Goal: Task Accomplishment & Management: Complete application form

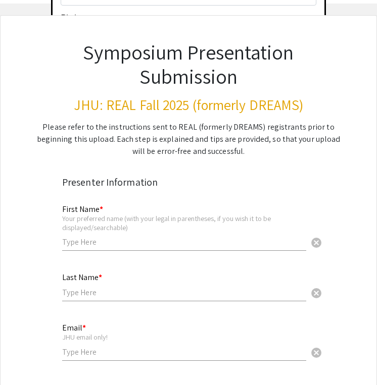
scroll to position [74, 0]
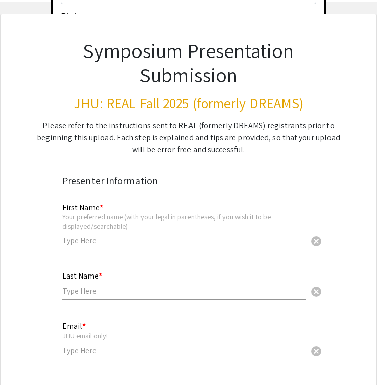
click at [120, 217] on div "First Name * Your preferred name (with your legal in parentheses, if you wish i…" at bounding box center [184, 221] width 244 height 56
click at [93, 235] on input "Elizab" at bounding box center [184, 240] width 244 height 11
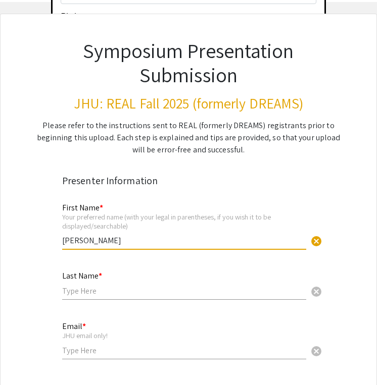
type input "[PERSON_NAME]"
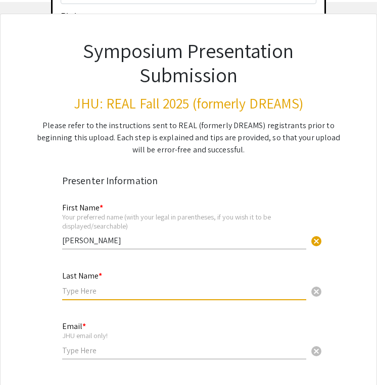
click at [75, 286] on input "text" at bounding box center [184, 291] width 244 height 11
type input "[PERSON_NAME]"
click at [104, 235] on input "[PERSON_NAME]" at bounding box center [184, 240] width 244 height 11
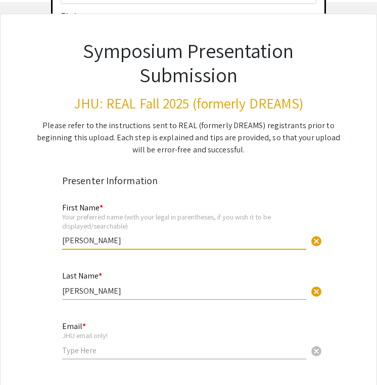
click at [81, 268] on div "Last Name * Deng cancel" at bounding box center [184, 280] width 244 height 38
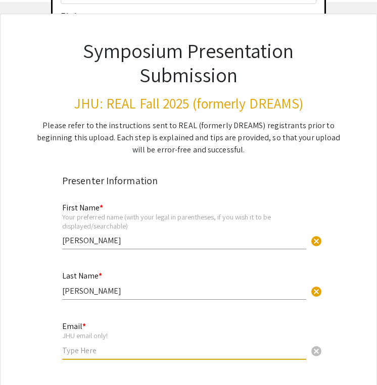
click at [88, 345] on input "email" at bounding box center [184, 350] width 244 height 11
type input "[EMAIL_ADDRESS][DOMAIN_NAME]"
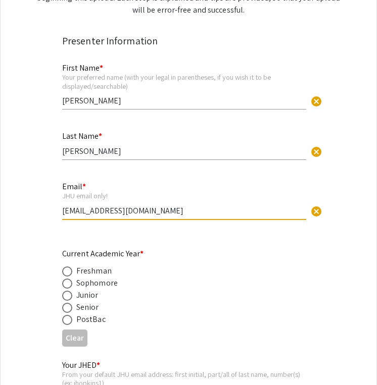
scroll to position [215, 0]
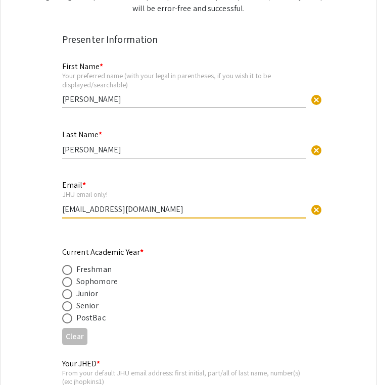
click at [87, 288] on div "Junior" at bounding box center [87, 294] width 22 height 12
click at [67, 289] on span at bounding box center [67, 294] width 10 height 10
click at [67, 289] on input "radio" at bounding box center [67, 294] width 10 height 10
radio input "true"
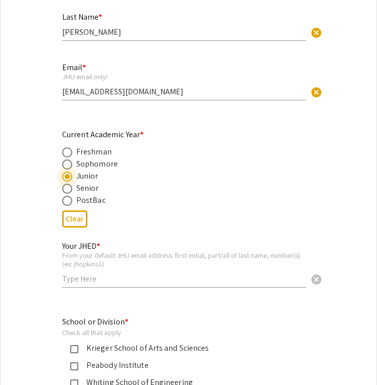
scroll to position [337, 0]
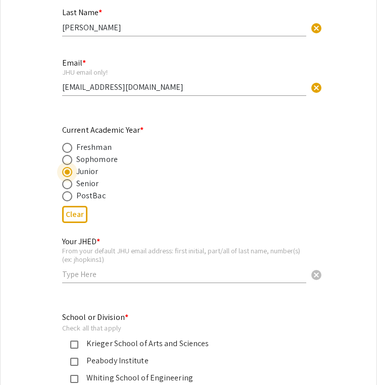
click at [97, 269] on input "text" at bounding box center [184, 274] width 244 height 11
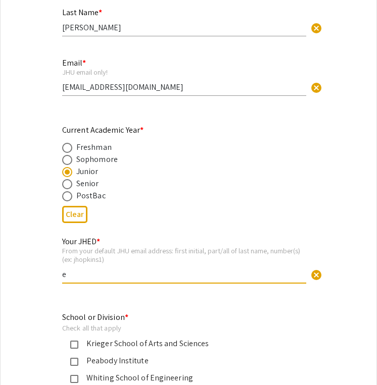
type input "edeng3"
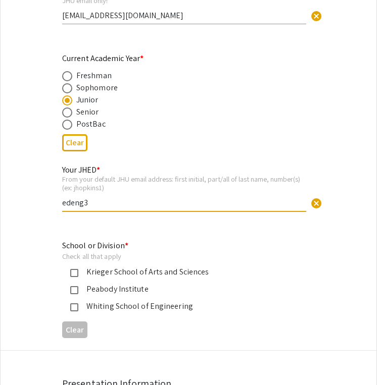
scroll to position [411, 0]
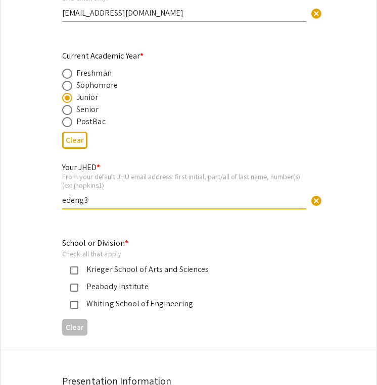
click at [98, 263] on div "Krieger School of Arts and Sciences" at bounding box center [184, 269] width 212 height 12
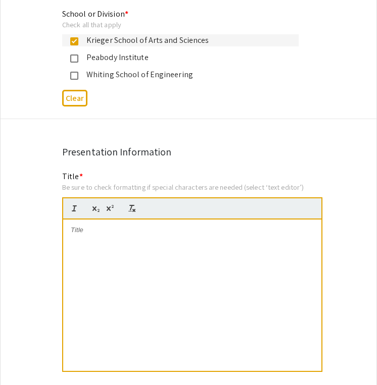
scroll to position [641, 0]
click at [149, 230] on div at bounding box center [192, 294] width 258 height 151
click at [134, 219] on div at bounding box center [192, 294] width 258 height 151
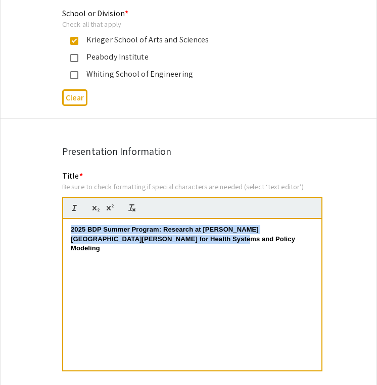
drag, startPoint x: 69, startPoint y: 201, endPoint x: 99, endPoint y: 278, distance: 82.0
click at [99, 276] on div "2025 BDP Summer Program: Research at [PERSON_NAME][GEOGRAPHIC_DATA][PERSON_NAME…" at bounding box center [192, 294] width 258 height 151
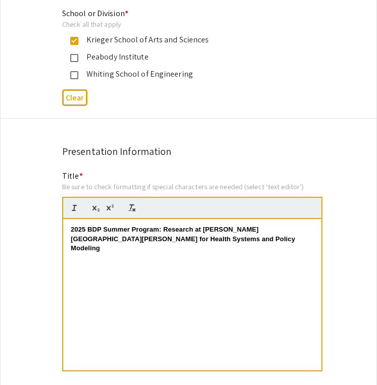
click at [223, 224] on div "2025 BDP Summer Program: Research at [PERSON_NAME][GEOGRAPHIC_DATA][PERSON_NAME…" at bounding box center [192, 294] width 258 height 151
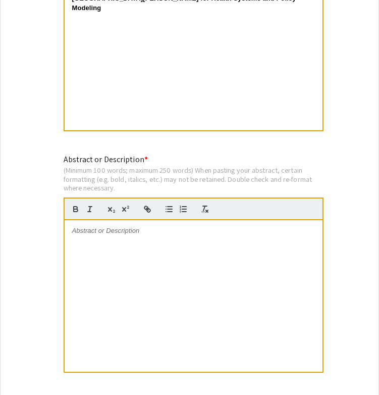
scroll to position [884, 0]
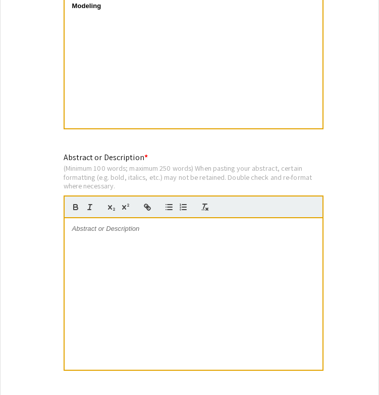
click at [118, 253] on div at bounding box center [194, 293] width 258 height 151
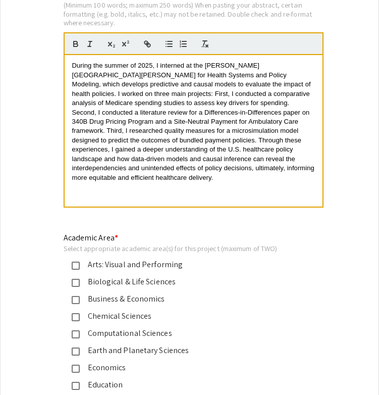
scroll to position [1199, 0]
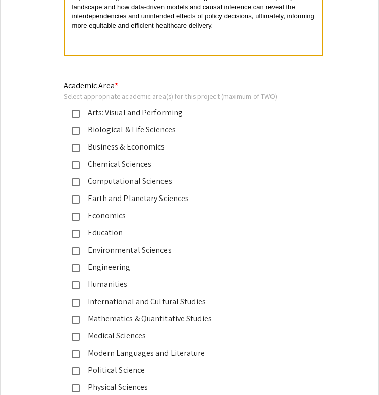
click at [132, 141] on div "Business & Economics" at bounding box center [186, 147] width 212 height 12
click at [116, 209] on div "Economics" at bounding box center [186, 215] width 212 height 12
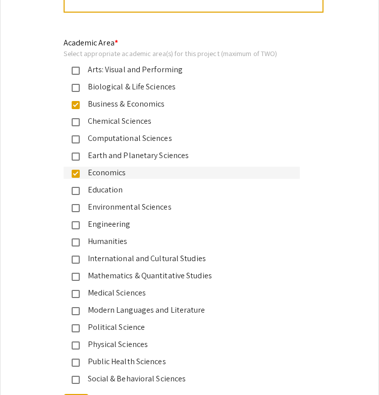
scroll to position [1243, 0]
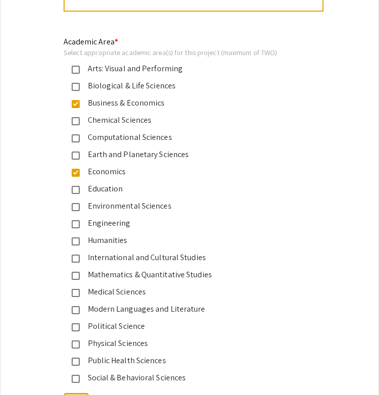
click at [105, 354] on div "Public Health Sciences" at bounding box center [186, 360] width 212 height 12
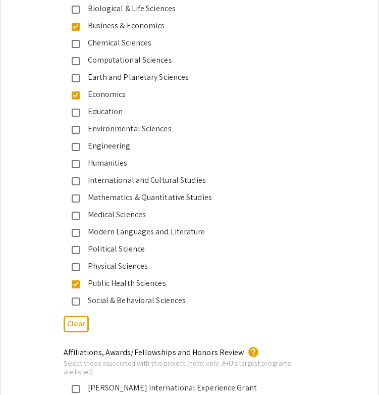
scroll to position [1321, 0]
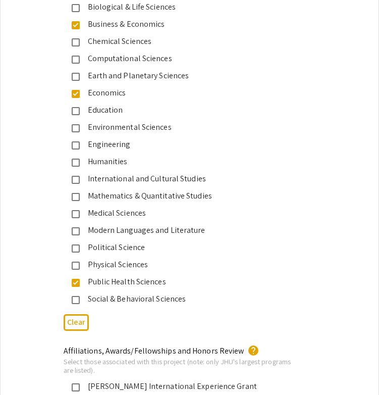
click at [115, 278] on app-form-preview-multi-select-field "Academic Area * Select appropriate academic area(s) for this project (maximum o…" at bounding box center [190, 146] width 252 height 378
click at [110, 293] on div "Social & Behavioral Sciences" at bounding box center [186, 299] width 212 height 12
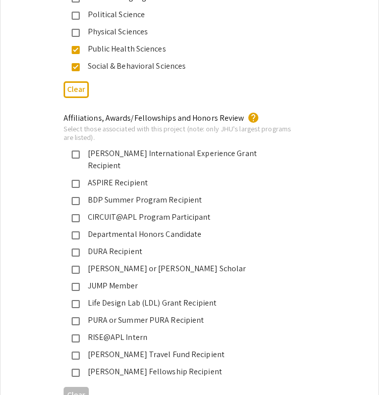
scroll to position [1555, 0]
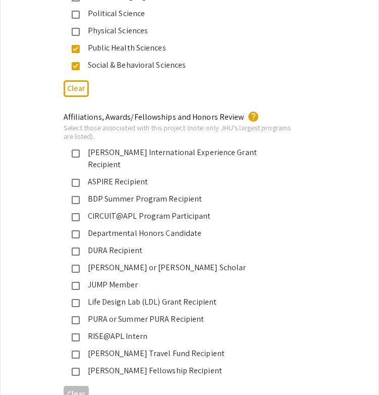
click at [122, 193] on div "BDP Summer Program Recipient" at bounding box center [186, 199] width 212 height 12
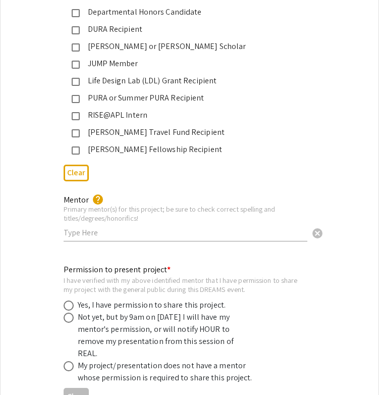
scroll to position [1778, 0]
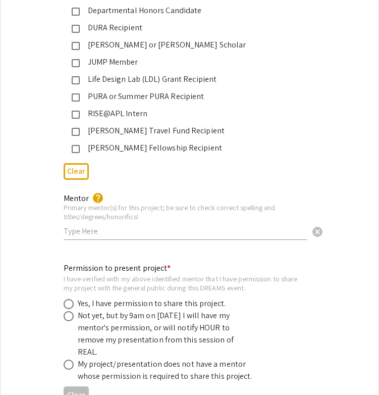
click at [104, 226] on input "text" at bounding box center [186, 231] width 244 height 11
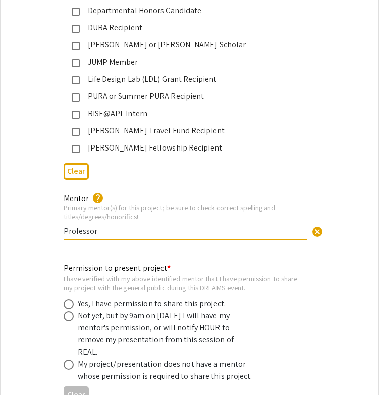
paste input "Melinda J.B. Buntin, PhD"
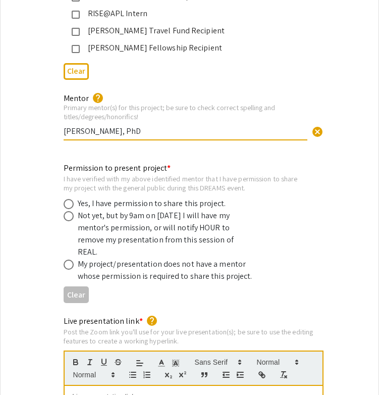
scroll to position [1884, 0]
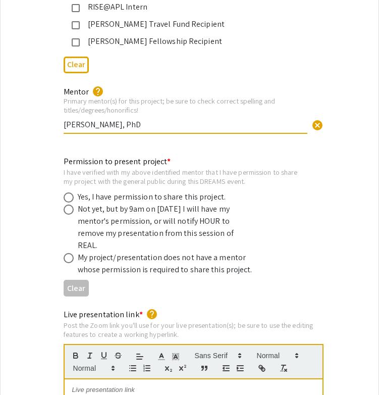
drag, startPoint x: 164, startPoint y: 84, endPoint x: 194, endPoint y: 84, distance: 30.8
click at [194, 119] on input "Professor Melinda J.B. Buntin, PhD" at bounding box center [186, 124] width 244 height 11
type input "[PERSON_NAME][GEOGRAPHIC_DATA]"
click at [69, 192] on span at bounding box center [69, 197] width 10 height 10
click at [69, 192] on input "radio" at bounding box center [69, 197] width 10 height 10
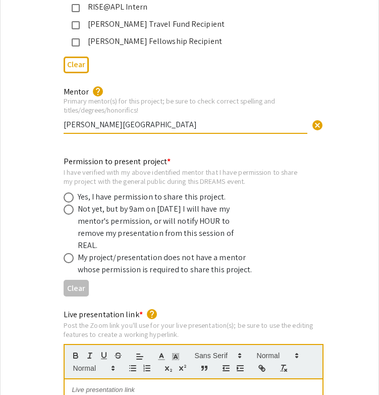
radio input "true"
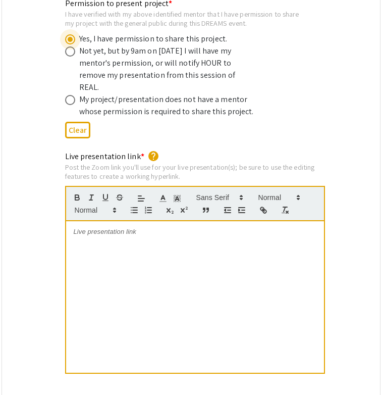
scroll to position [2043, 0]
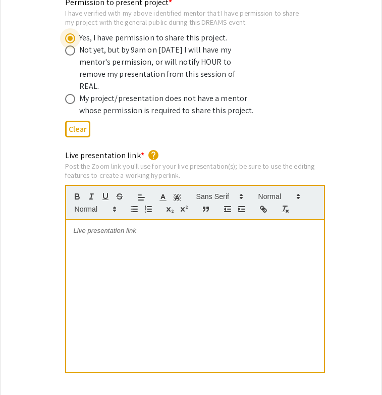
click at [110, 220] on div at bounding box center [195, 295] width 258 height 151
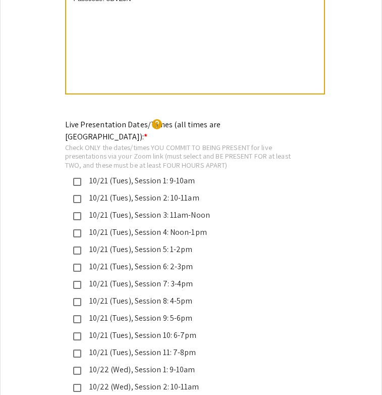
scroll to position [2328, 0]
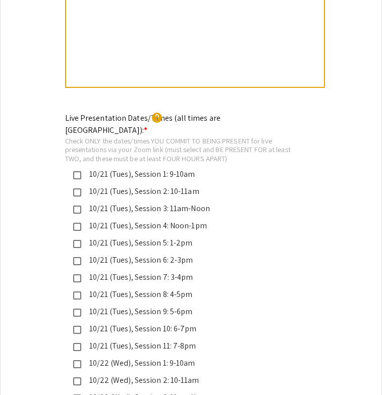
click at [127, 168] on div "10/21 (Tues), Session 1: 9-10am" at bounding box center [187, 174] width 212 height 12
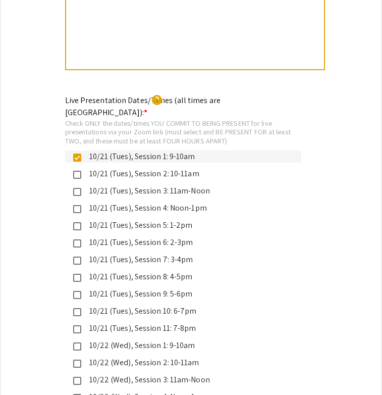
scroll to position [2350, 0]
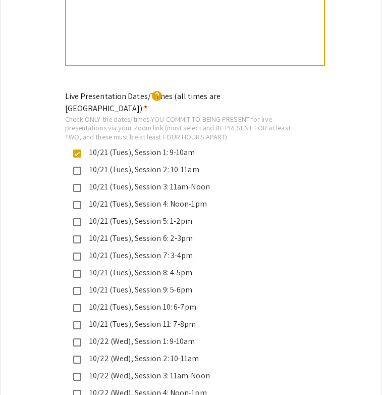
click at [97, 335] on div "10/22 (Wed), Session 1: 9-10am" at bounding box center [187, 341] width 212 height 12
click at [97, 352] on div "10/22 (Wed), Session 2: 10-11am" at bounding box center [187, 358] width 212 height 12
click at [103, 146] on div "10/21 (Tues), Session 1: 9-10am" at bounding box center [187, 152] width 212 height 12
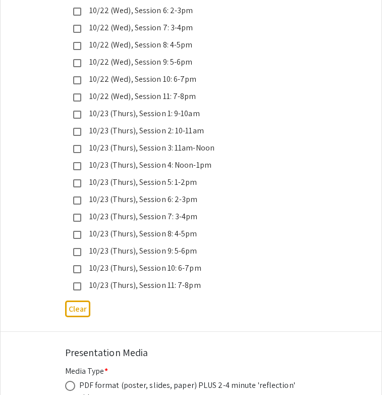
scroll to position [2867, 0]
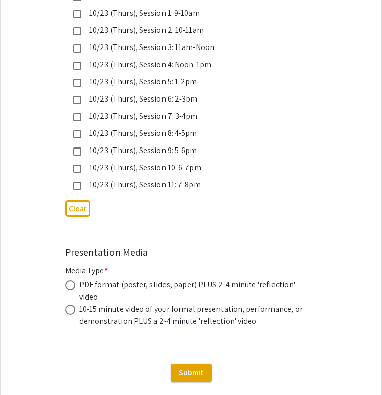
click at [105, 279] on div "PDF format (poster, slides, paper) PLUS 2-4 minute 'reflection' video" at bounding box center [192, 291] width 227 height 24
click at [68, 280] on span at bounding box center [70, 285] width 10 height 10
click at [68, 280] on input "radio" at bounding box center [70, 285] width 10 height 10
radio input "true"
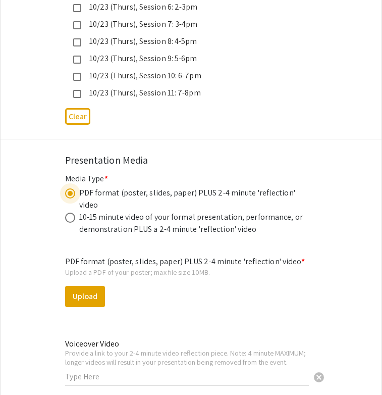
scroll to position [2960, 0]
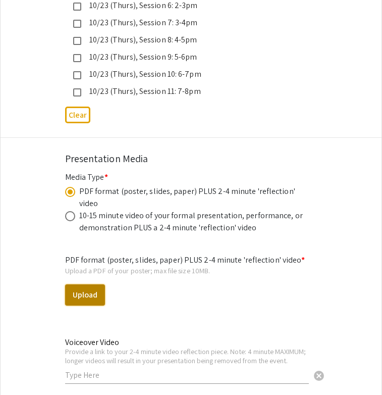
click at [84, 284] on button "Upload" at bounding box center [85, 294] width 40 height 21
click at [94, 284] on button "Upload" at bounding box center [85, 294] width 40 height 21
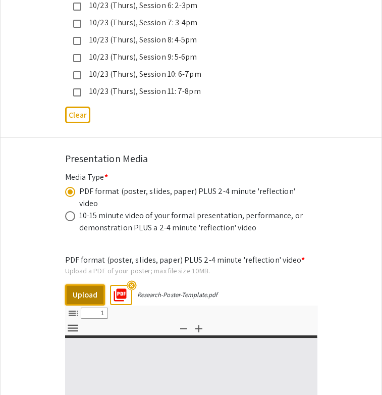
select select "custom"
type input "0"
select select "custom"
type input "1"
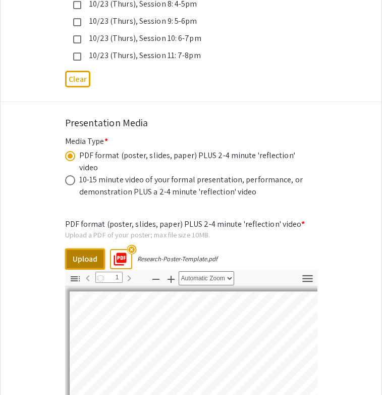
select select "auto"
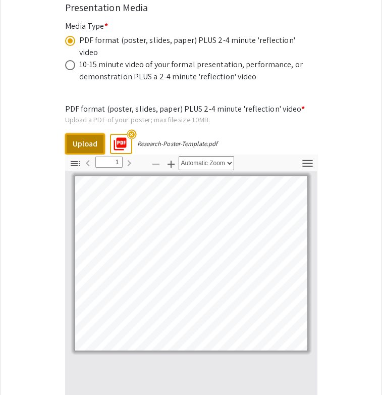
scroll to position [3112, 0]
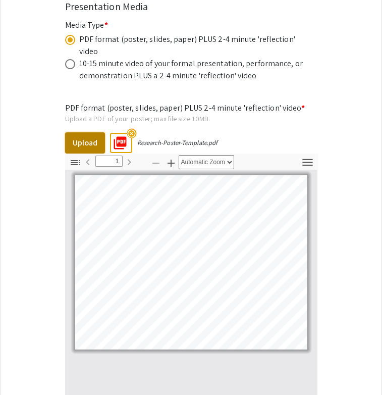
click at [84, 132] on button "Upload" at bounding box center [85, 142] width 40 height 21
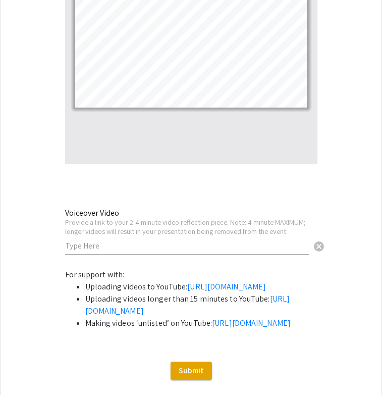
scroll to position [3373, 0]
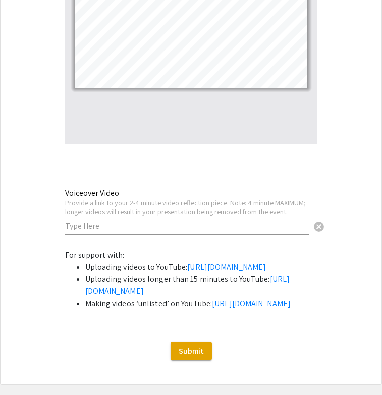
click at [242, 221] on input "text" at bounding box center [187, 226] width 244 height 11
paste input "Elizabeth Deng is inviting you to a scheduled Zoom meeting. Join Zoom Meeting h…"
type input "Elizabeth Deng is inviting you to a scheduled Zoom meeting. Join Zoom Meeting h…"
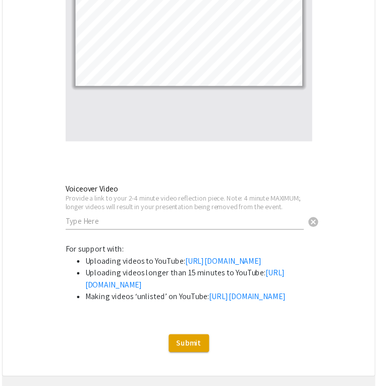
scroll to position [0, 0]
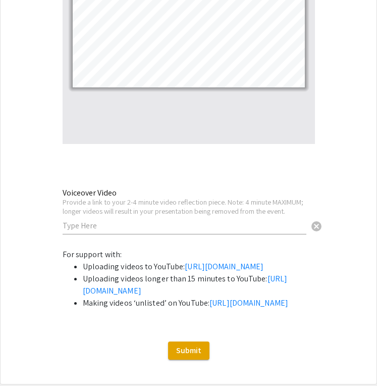
paste input "[URL][DOMAIN_NAME]"
type input "[URL][DOMAIN_NAME]"
click at [192, 349] on span "Submit" at bounding box center [188, 350] width 25 height 11
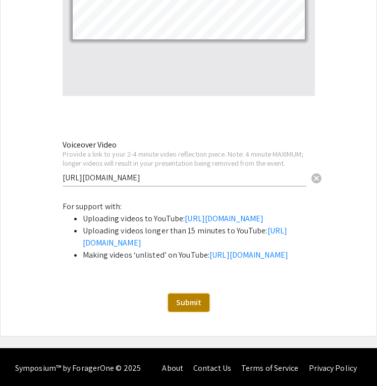
click at [185, 301] on span "Submit" at bounding box center [188, 302] width 25 height 11
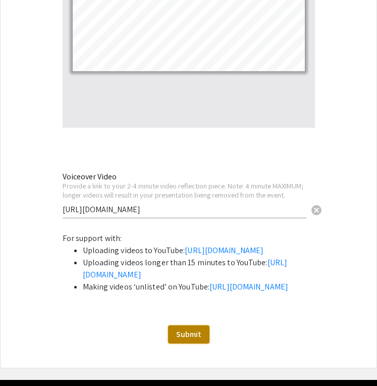
scroll to position [3408, 0]
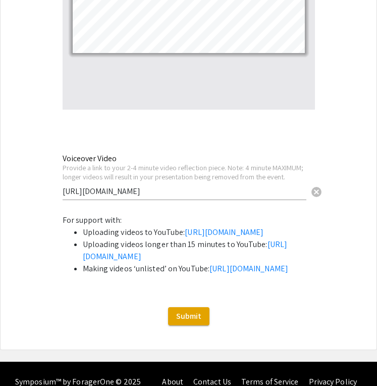
click at [257, 307] on div "Submit" at bounding box center [189, 316] width 376 height 18
click at [189, 314] on span "Submit" at bounding box center [188, 315] width 25 height 11
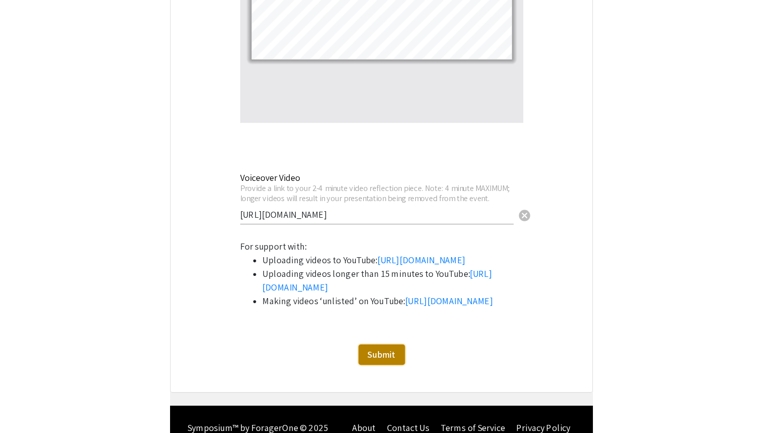
scroll to position [3335, 0]
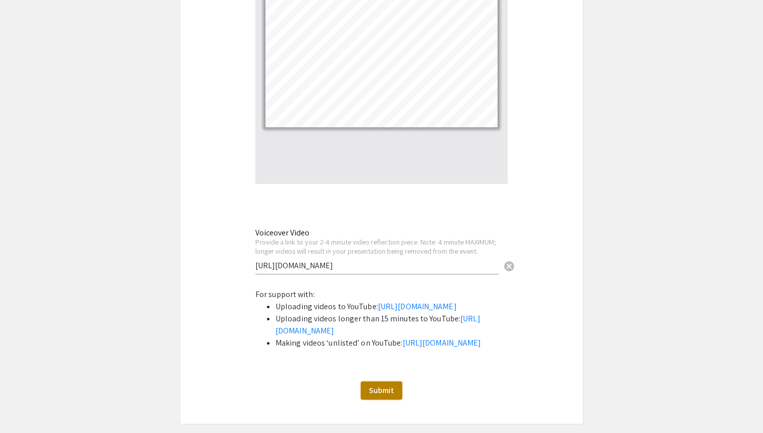
click at [376, 385] on span "Submit" at bounding box center [381, 390] width 25 height 11
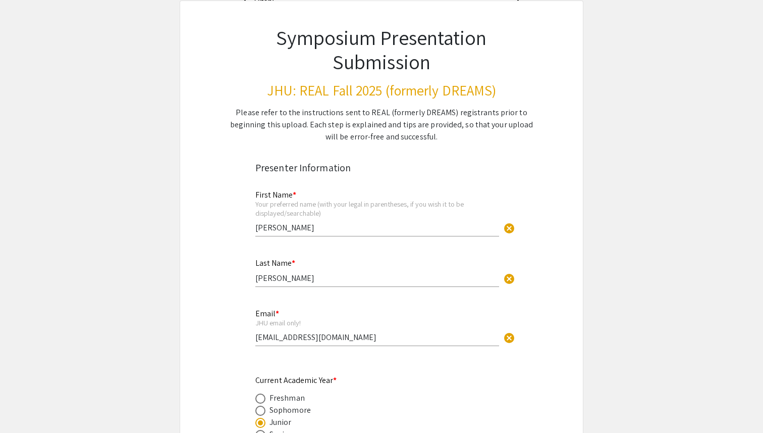
scroll to position [94, 0]
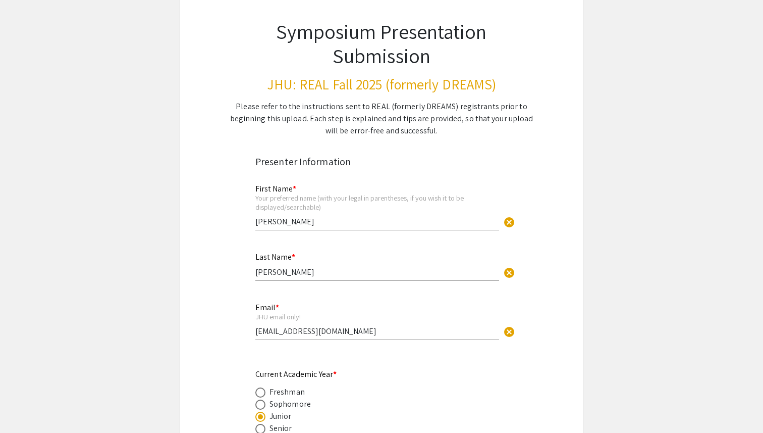
click at [316, 326] on input "[EMAIL_ADDRESS][DOMAIN_NAME]" at bounding box center [377, 331] width 244 height 11
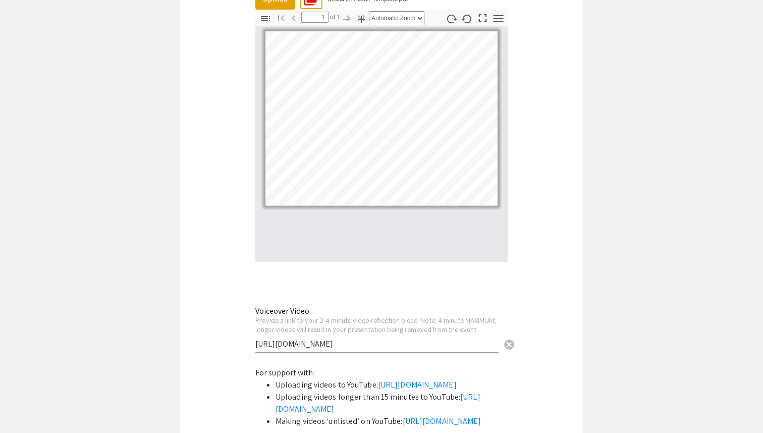
scroll to position [3377, 0]
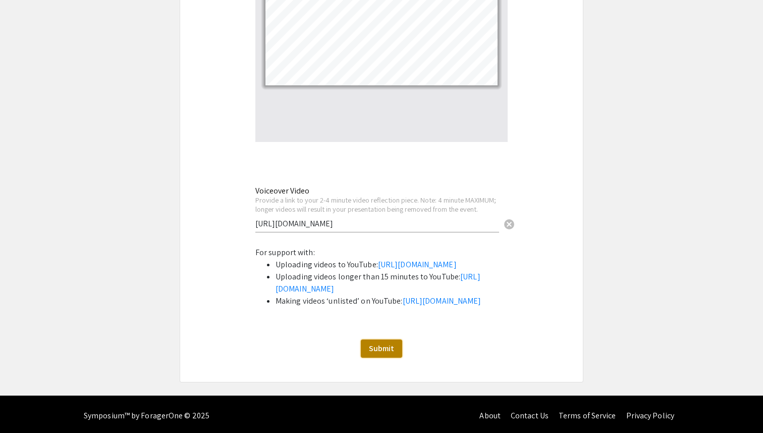
click at [368, 345] on button "Submit" at bounding box center [381, 348] width 41 height 18
click at [376, 350] on span "Submit" at bounding box center [381, 348] width 25 height 11
click at [374, 345] on span "Submit" at bounding box center [381, 348] width 25 height 11
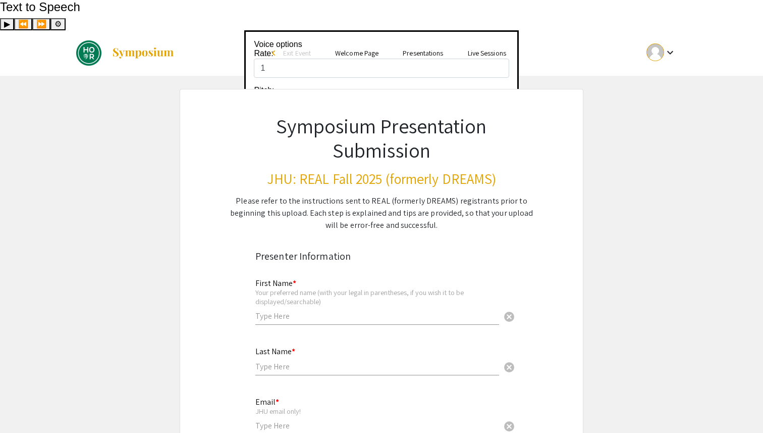
click at [294, 310] on input "text" at bounding box center [377, 315] width 244 height 11
type input "[PERSON_NAME]"
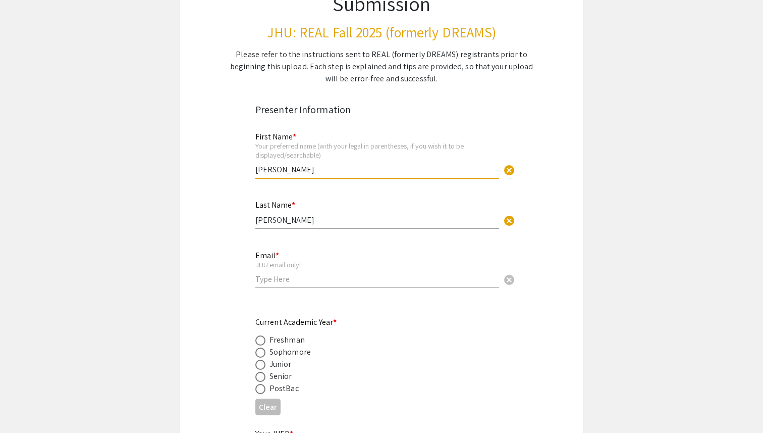
scroll to position [148, 0]
click at [306, 213] on input "[PERSON_NAME]" at bounding box center [377, 218] width 244 height 11
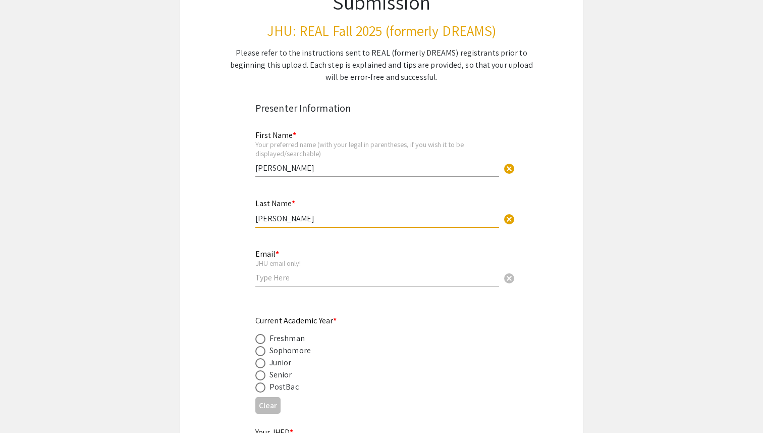
click at [282, 272] on input "email" at bounding box center [377, 277] width 244 height 11
type input "[EMAIL_ADDRESS][DOMAIN_NAME]"
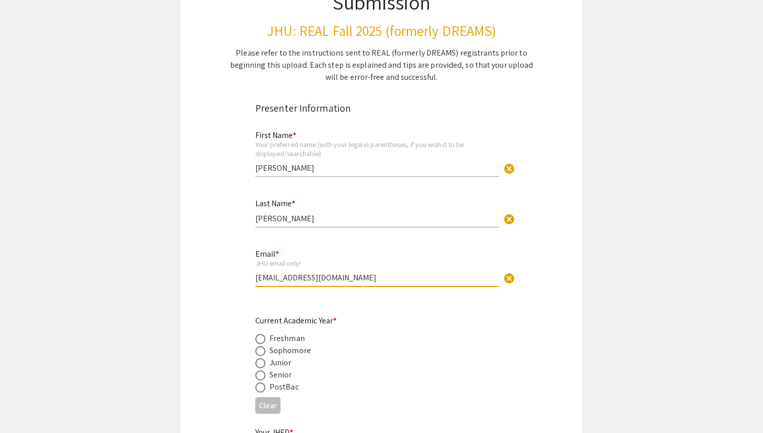
click at [279, 356] on div "Junior" at bounding box center [281, 362] width 22 height 12
click at [261, 358] on span at bounding box center [260, 363] width 10 height 10
click at [261, 358] on input "radio" at bounding box center [260, 363] width 10 height 10
radio input "true"
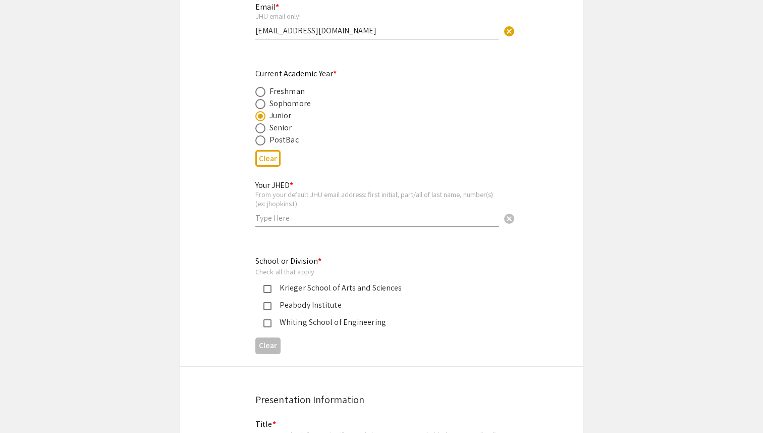
scroll to position [405, 0]
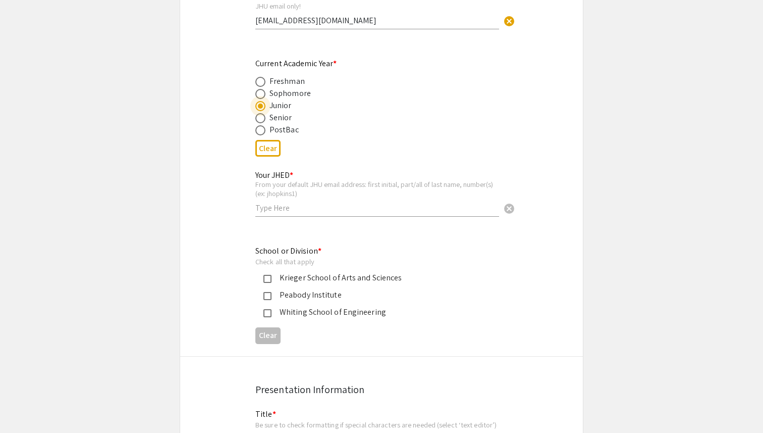
click at [273, 202] on input "text" at bounding box center [377, 207] width 244 height 11
type input "edeng3"
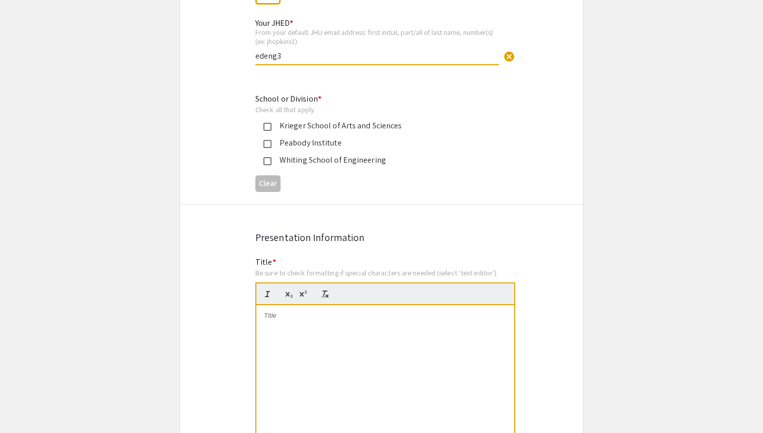
scroll to position [563, 0]
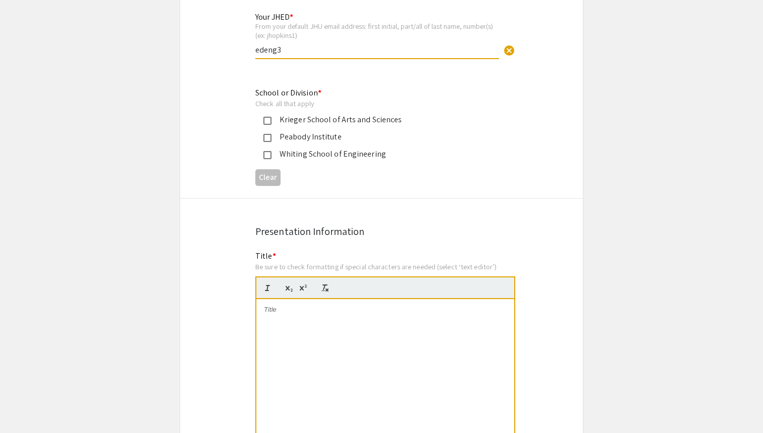
click at [306, 114] on div "Krieger School of Arts and Sciences" at bounding box center [378, 120] width 212 height 12
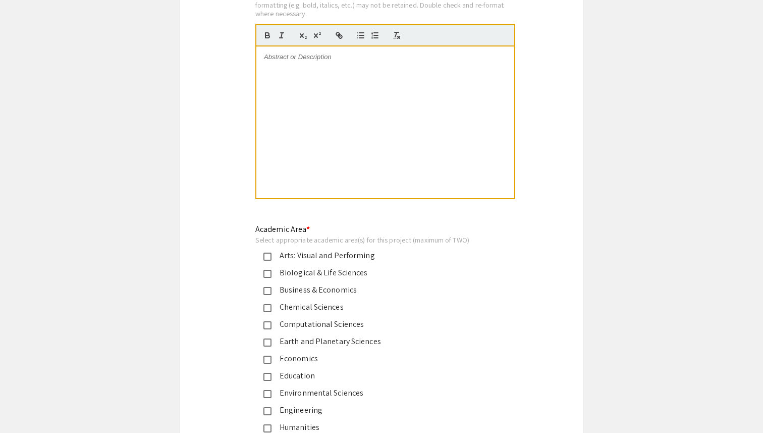
scroll to position [1118, 0]
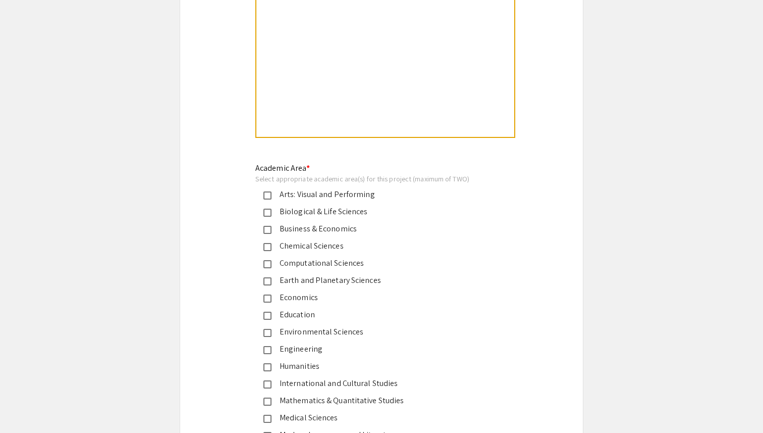
click at [306, 223] on div "Business & Economics" at bounding box center [378, 229] width 212 height 12
click at [294, 291] on div "Economics" at bounding box center [378, 297] width 212 height 12
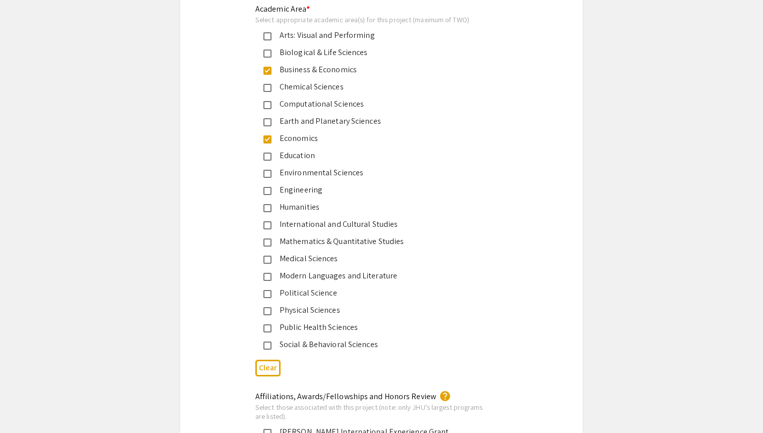
scroll to position [1344, 0]
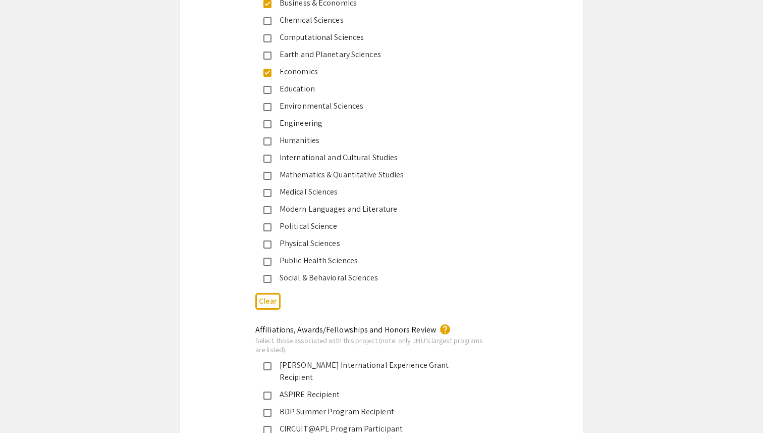
click at [309, 272] on div "Social & Behavioral Sciences" at bounding box center [378, 278] width 212 height 12
click at [311, 254] on div "Public Health Sciences" at bounding box center [378, 260] width 212 height 12
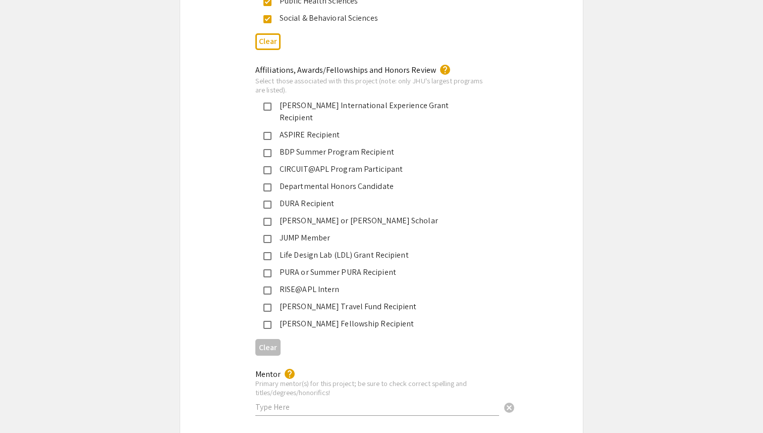
scroll to position [1606, 0]
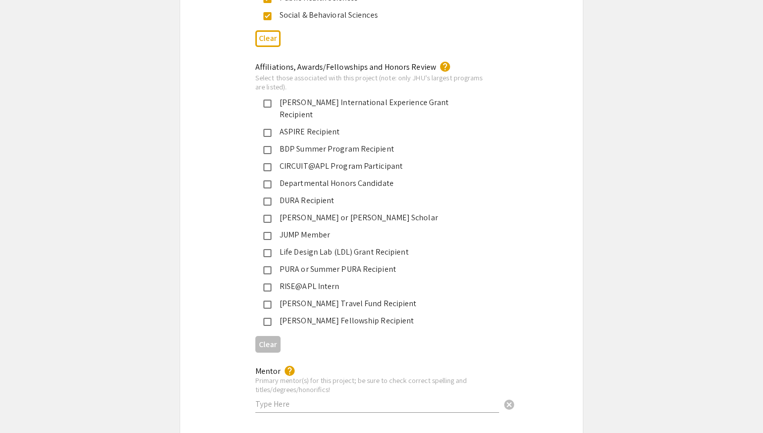
click at [317, 100] on mat-selection-list "[PERSON_NAME] International Experience Grant Recipient ASPIRE Recipient BDP Sum…" at bounding box center [373, 211] width 236 height 230
click at [316, 143] on div "BDP Summer Program Recipient" at bounding box center [378, 149] width 212 height 12
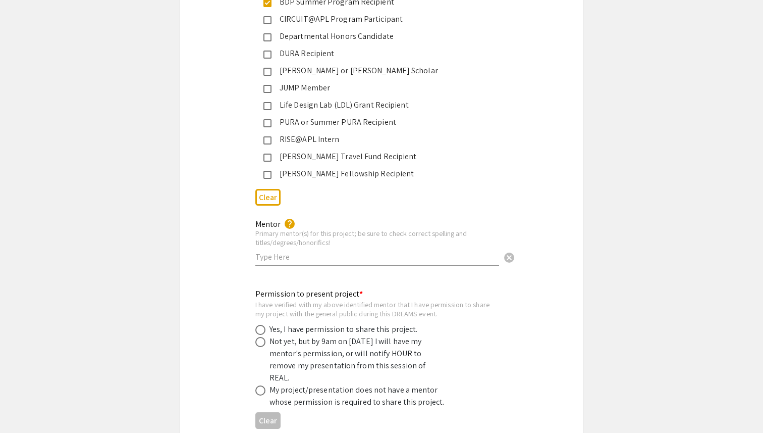
scroll to position [1759, 0]
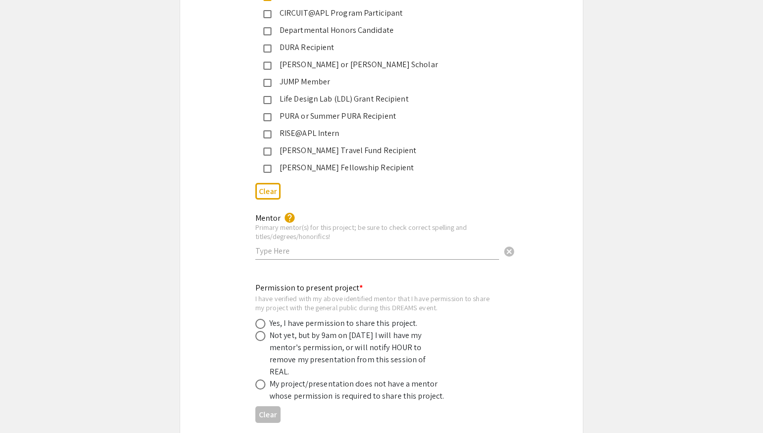
click at [300, 245] on input "text" at bounding box center [377, 250] width 244 height 11
type input "[PERSON_NAME][GEOGRAPHIC_DATA]"
click at [261, 319] on span at bounding box center [260, 324] width 10 height 10
click at [261, 319] on input "radio" at bounding box center [260, 324] width 10 height 10
radio input "true"
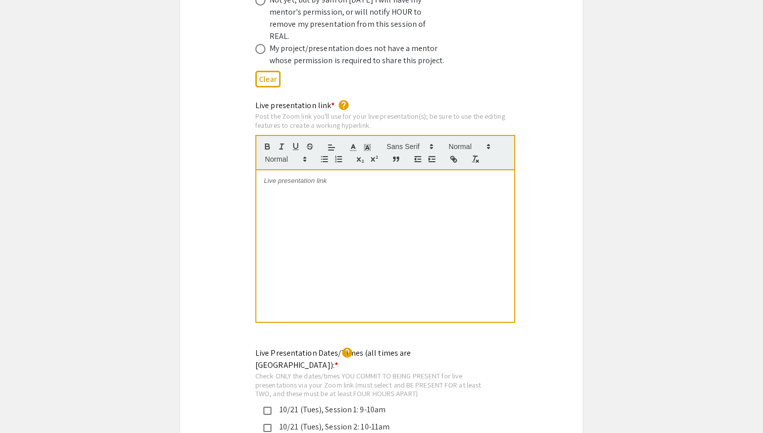
scroll to position [2116, 0]
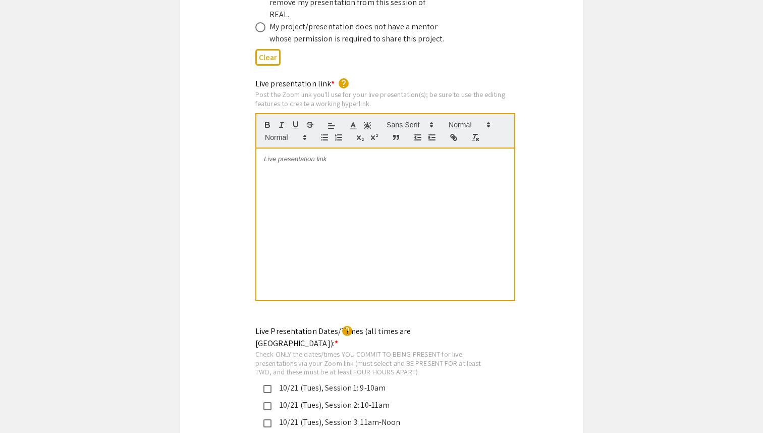
click at [319, 148] on div at bounding box center [385, 223] width 258 height 151
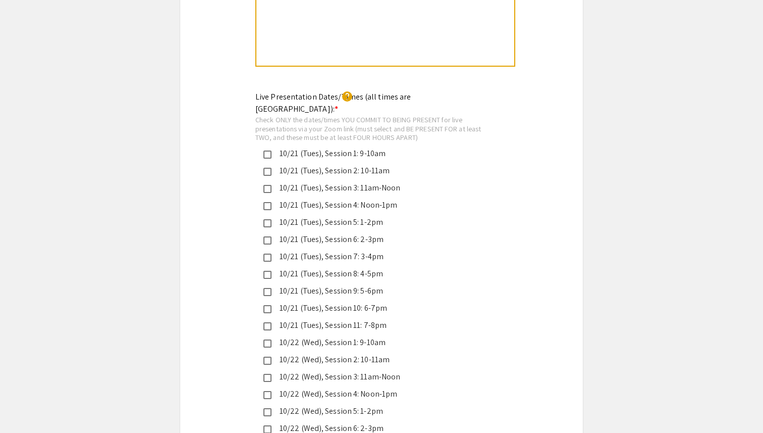
scroll to position [2354, 0]
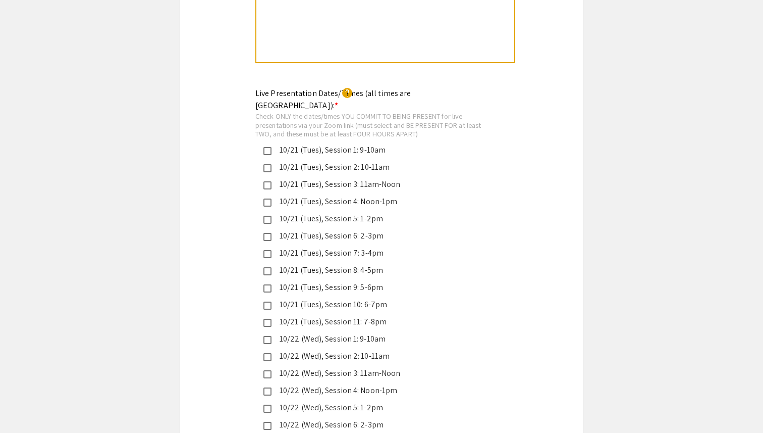
click at [322, 333] on div "10/22 (Wed), Session 1: 9-10am" at bounding box center [378, 339] width 212 height 12
click at [322, 350] on div "10/22 (Wed), Session 2: 10-11am" at bounding box center [378, 356] width 212 height 12
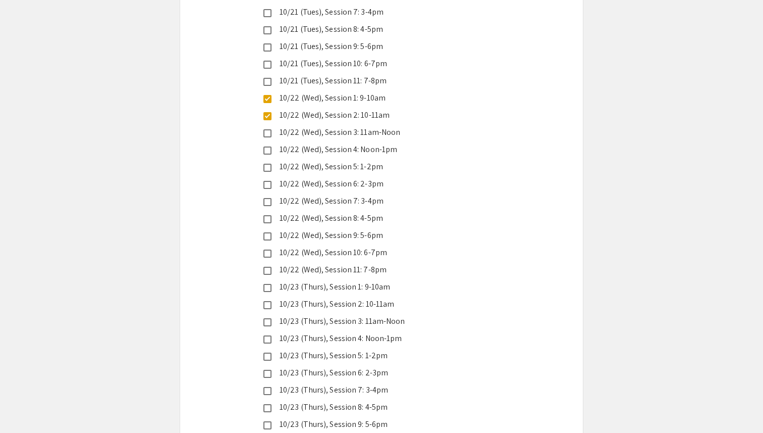
scroll to position [2831, 0]
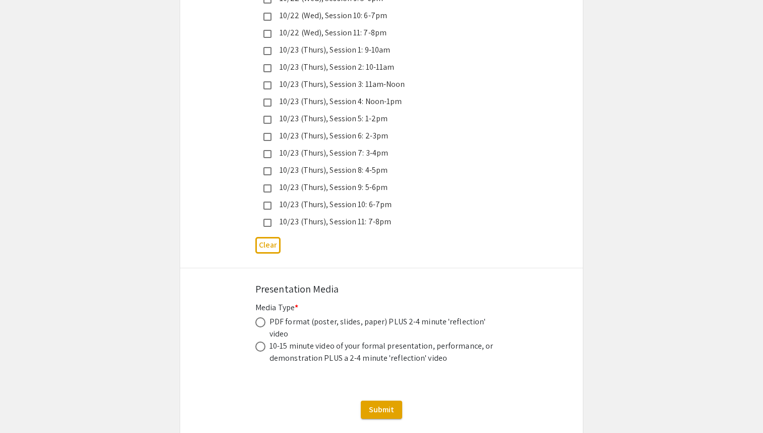
click at [262, 317] on span at bounding box center [260, 322] width 10 height 10
click at [262, 317] on input "radio" at bounding box center [260, 322] width 10 height 10
radio input "true"
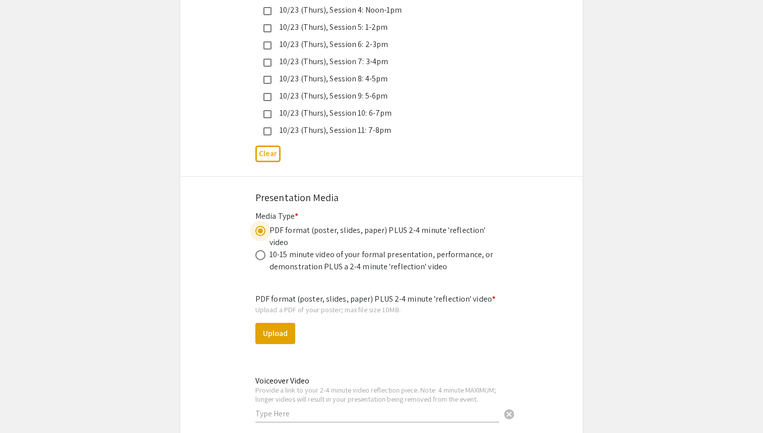
scroll to position [2934, 0]
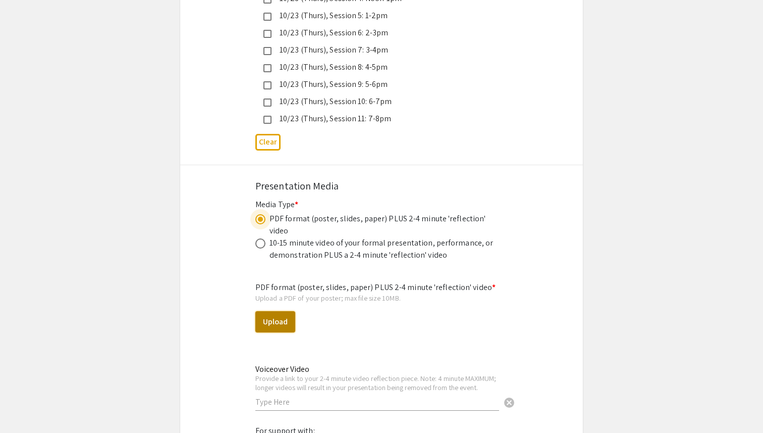
click at [275, 311] on button "Upload" at bounding box center [275, 321] width 40 height 21
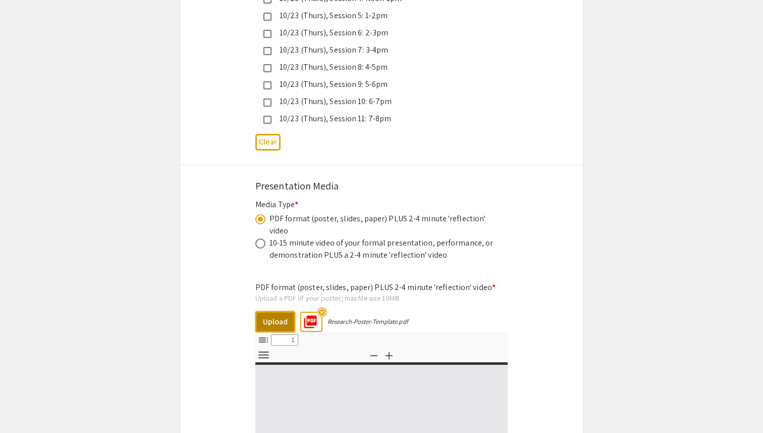
select select "custom"
type input "0"
select select "custom"
type input "1"
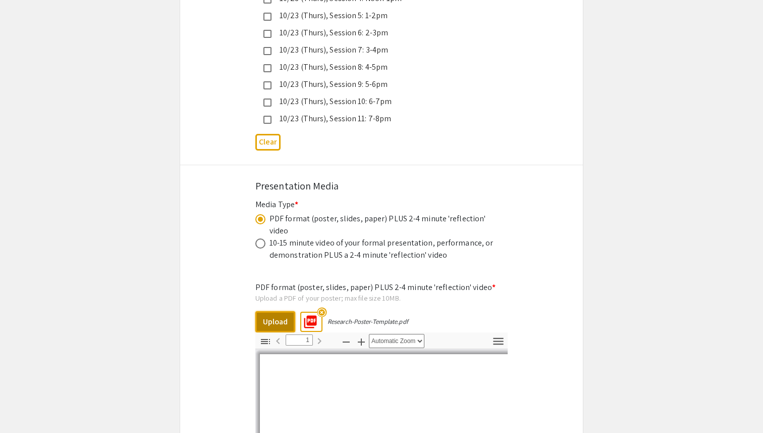
select select "auto"
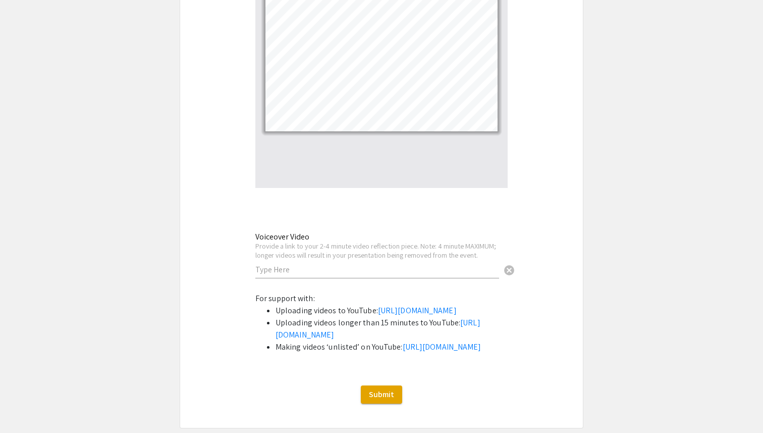
scroll to position [3346, 0]
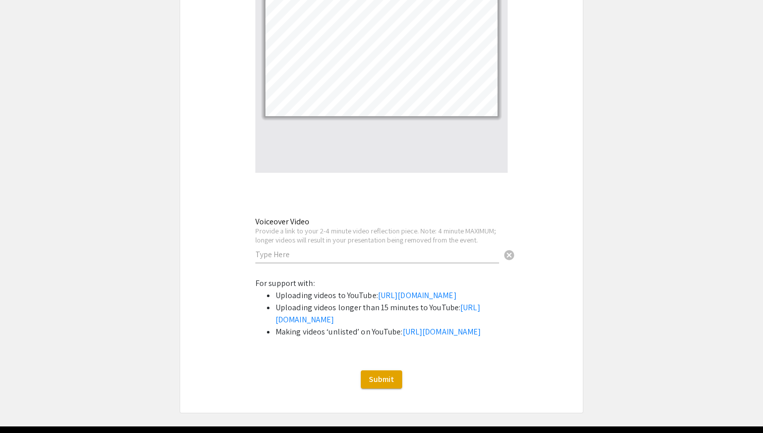
click at [361, 249] on input "text" at bounding box center [377, 254] width 244 height 11
paste input "[URL][DOMAIN_NAME]"
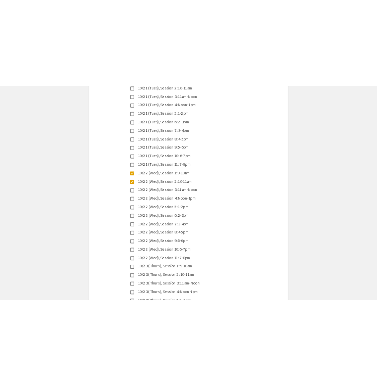
scroll to position [1837, 0]
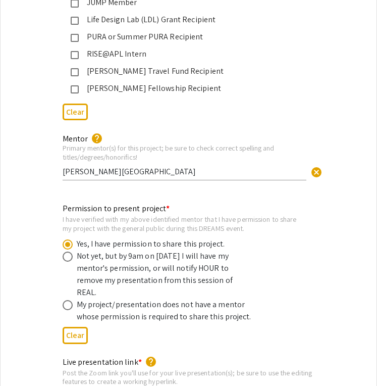
type input "[URL][DOMAIN_NAME]"
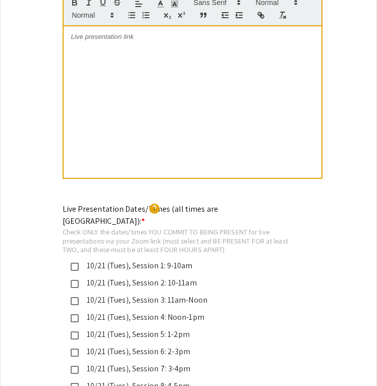
scroll to position [2185, 0]
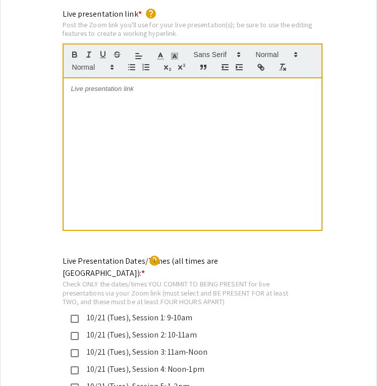
click at [183, 150] on div at bounding box center [193, 153] width 258 height 151
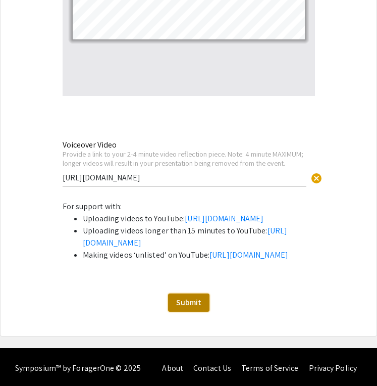
click at [196, 300] on span "Submit" at bounding box center [188, 302] width 25 height 11
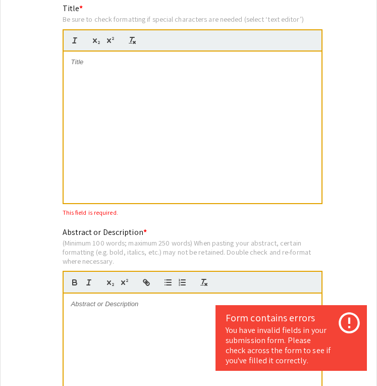
click at [109, 97] on div at bounding box center [193, 126] width 258 height 151
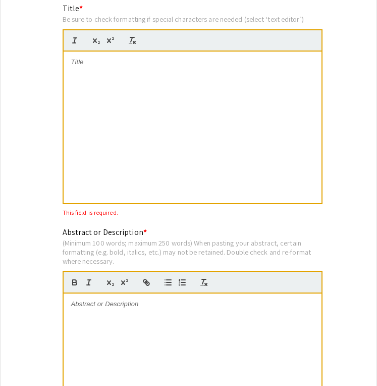
scroll to position [0, 0]
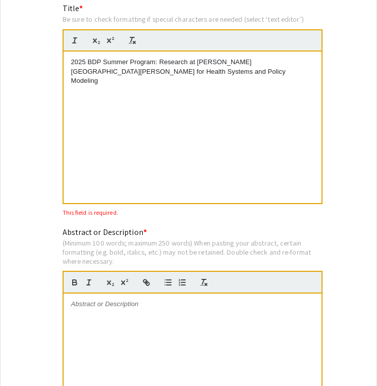
click at [148, 293] on div at bounding box center [193, 368] width 258 height 151
click at [130, 299] on p at bounding box center [192, 303] width 243 height 9
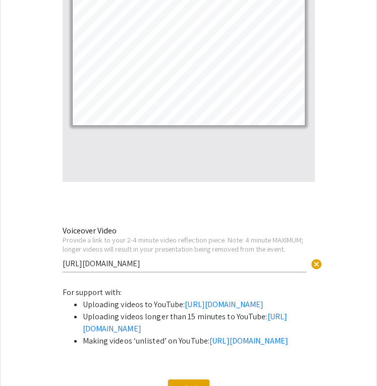
scroll to position [3421, 0]
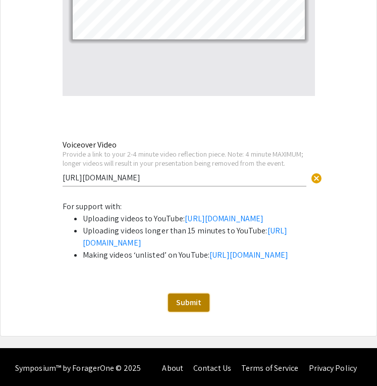
click at [182, 305] on button "Submit" at bounding box center [188, 302] width 41 height 18
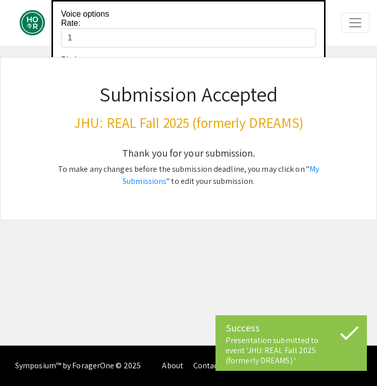
scroll to position [0, 0]
